Goal: Leave review/rating: Leave review/rating

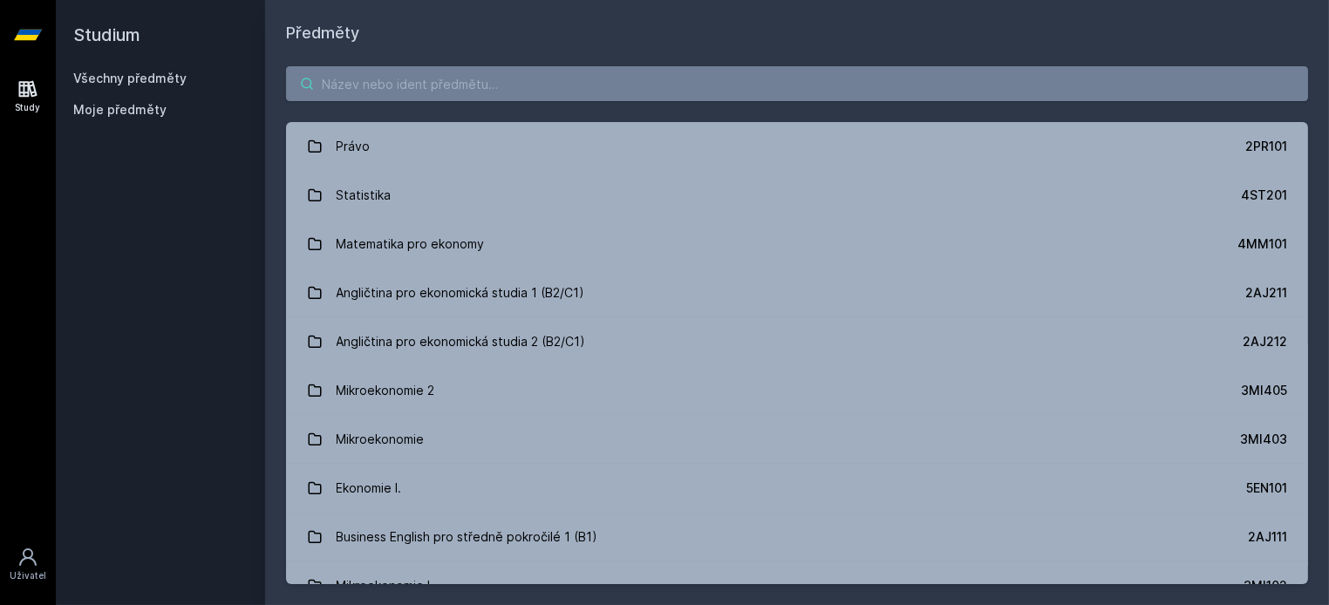
click at [456, 95] on input "search" at bounding box center [797, 83] width 1022 height 35
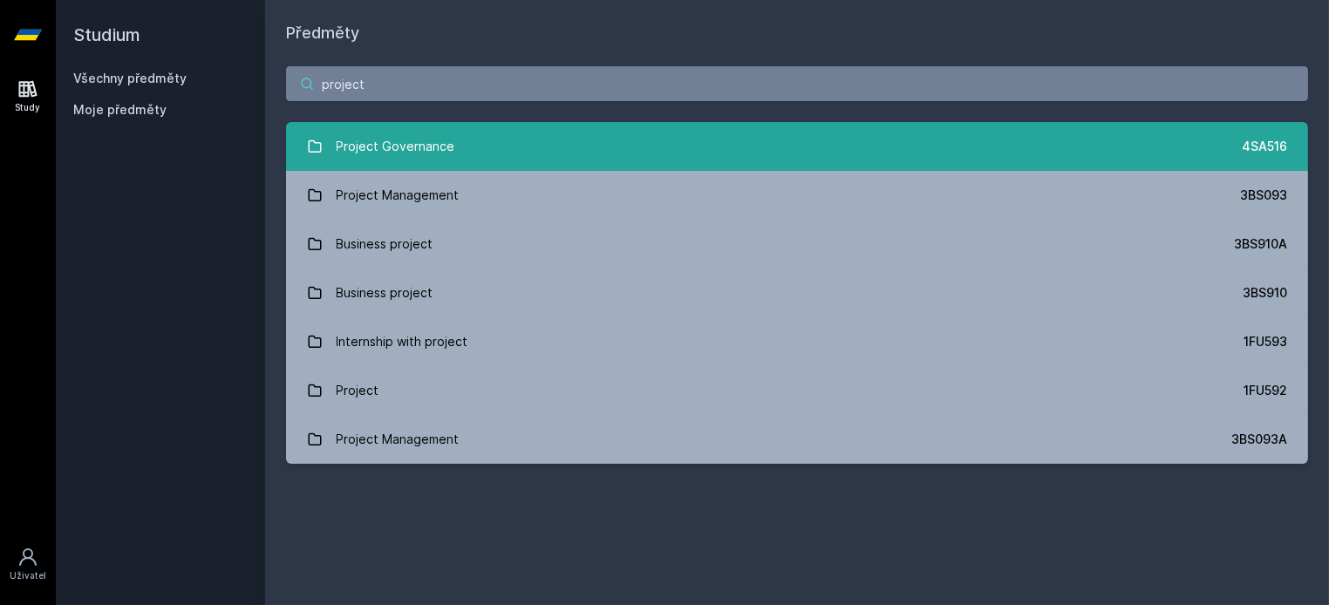
type input "project"
click at [418, 152] on div "Project Governance" at bounding box center [396, 146] width 119 height 35
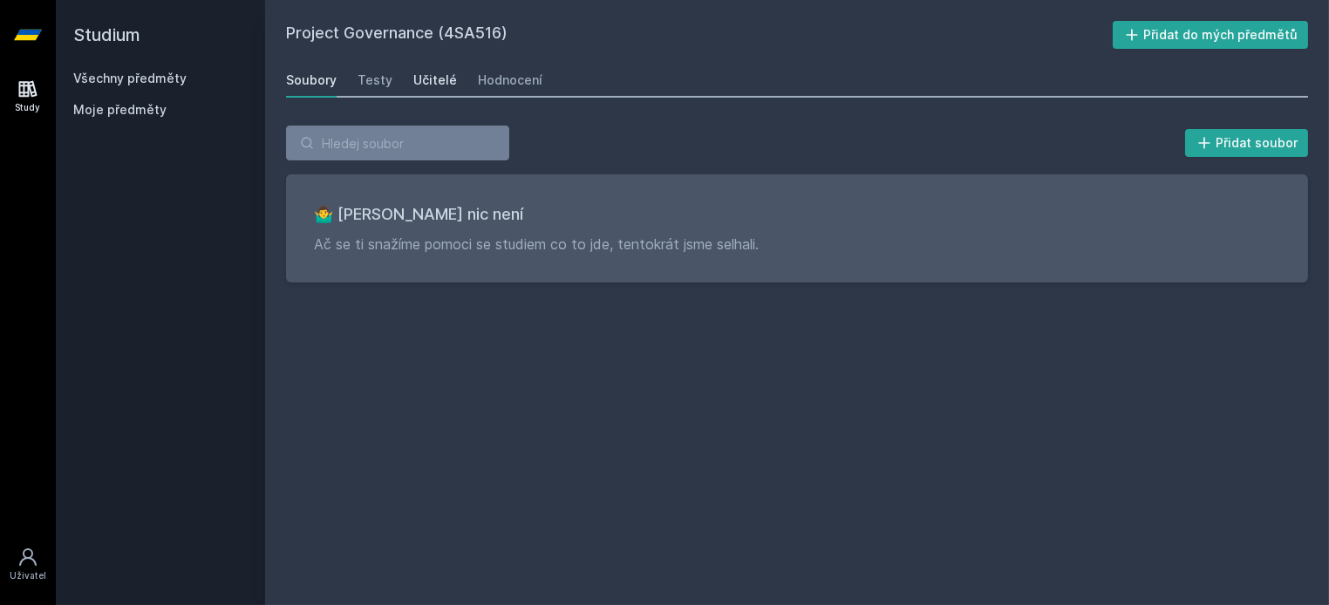
click at [420, 78] on div "Učitelé" at bounding box center [435, 79] width 44 height 17
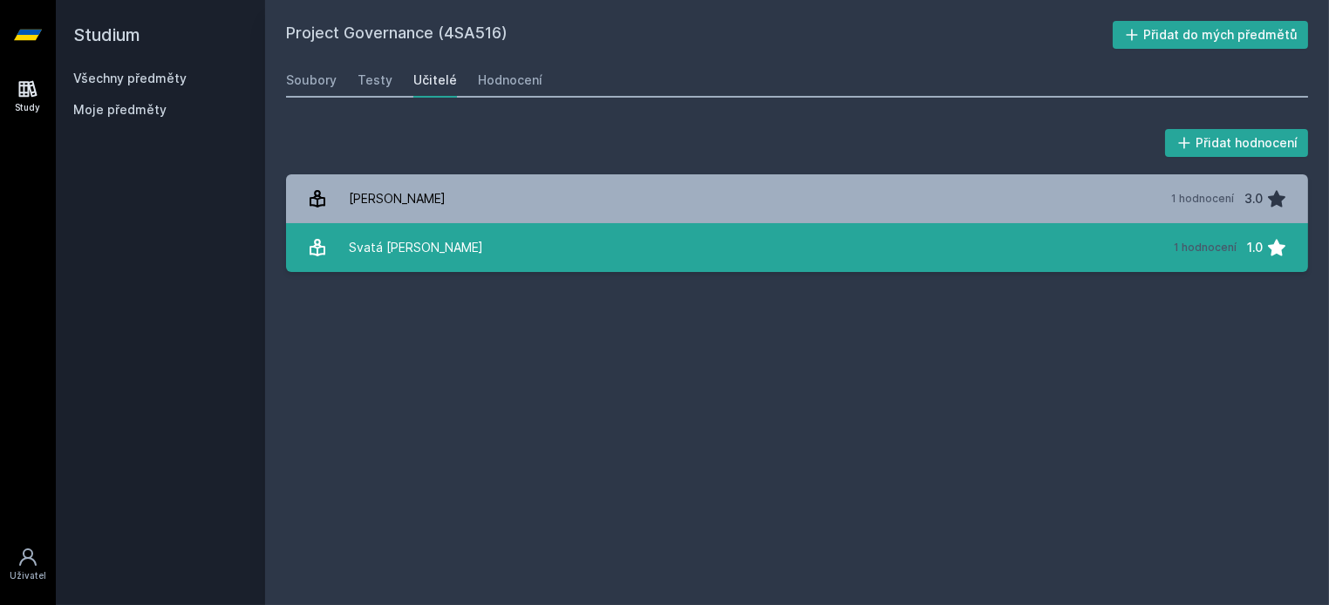
click at [378, 246] on div "Svatá [PERSON_NAME]" at bounding box center [416, 247] width 134 height 35
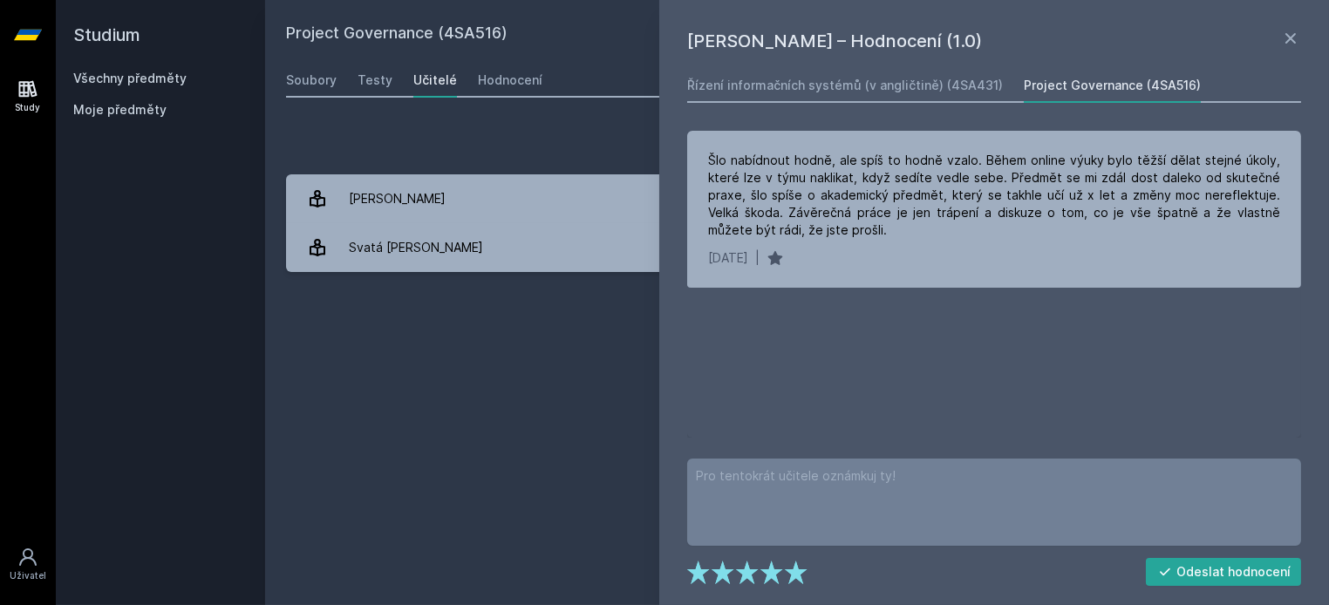
click at [455, 139] on div "Přidat hodnocení" at bounding box center [797, 143] width 1022 height 35
click at [316, 76] on div "Soubory" at bounding box center [311, 79] width 51 height 17
